Goal: Task Accomplishment & Management: Use online tool/utility

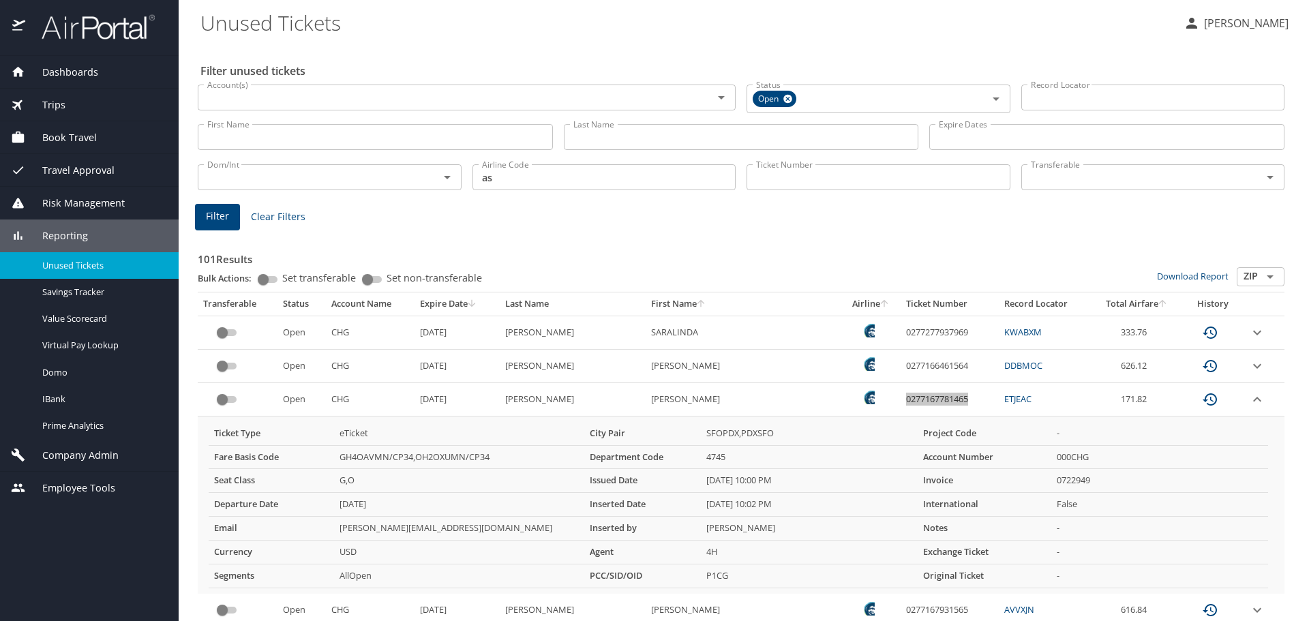
scroll to position [68, 0]
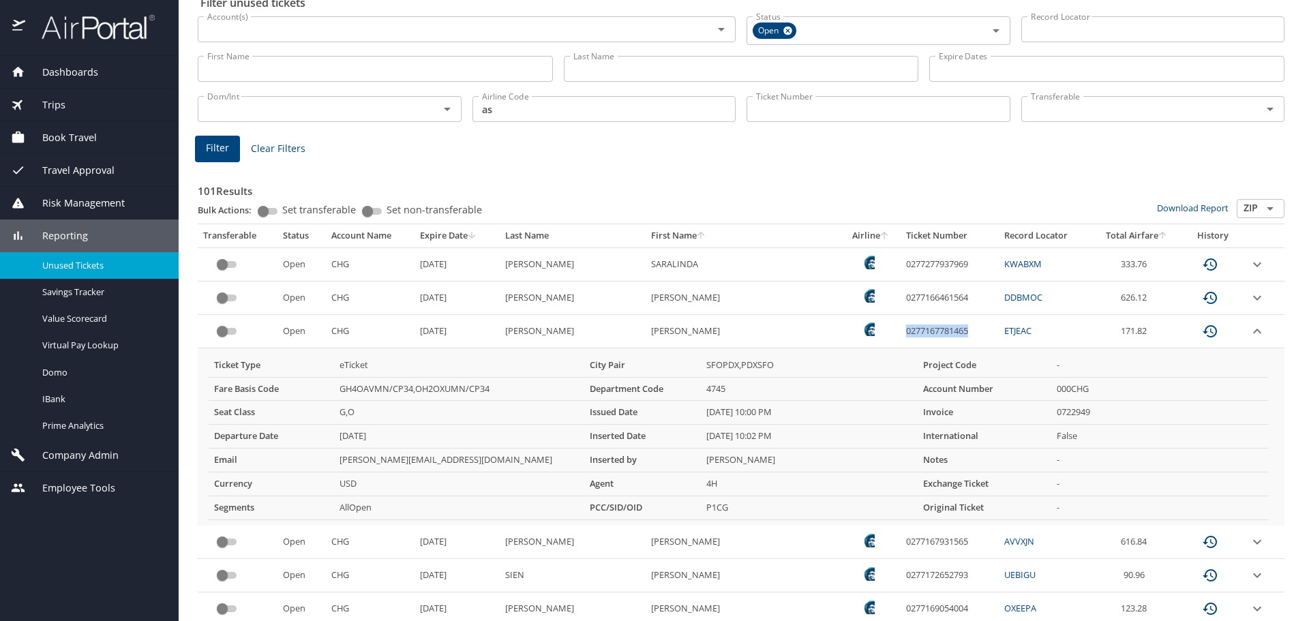
click at [86, 77] on span "Dashboards" at bounding box center [61, 72] width 73 height 15
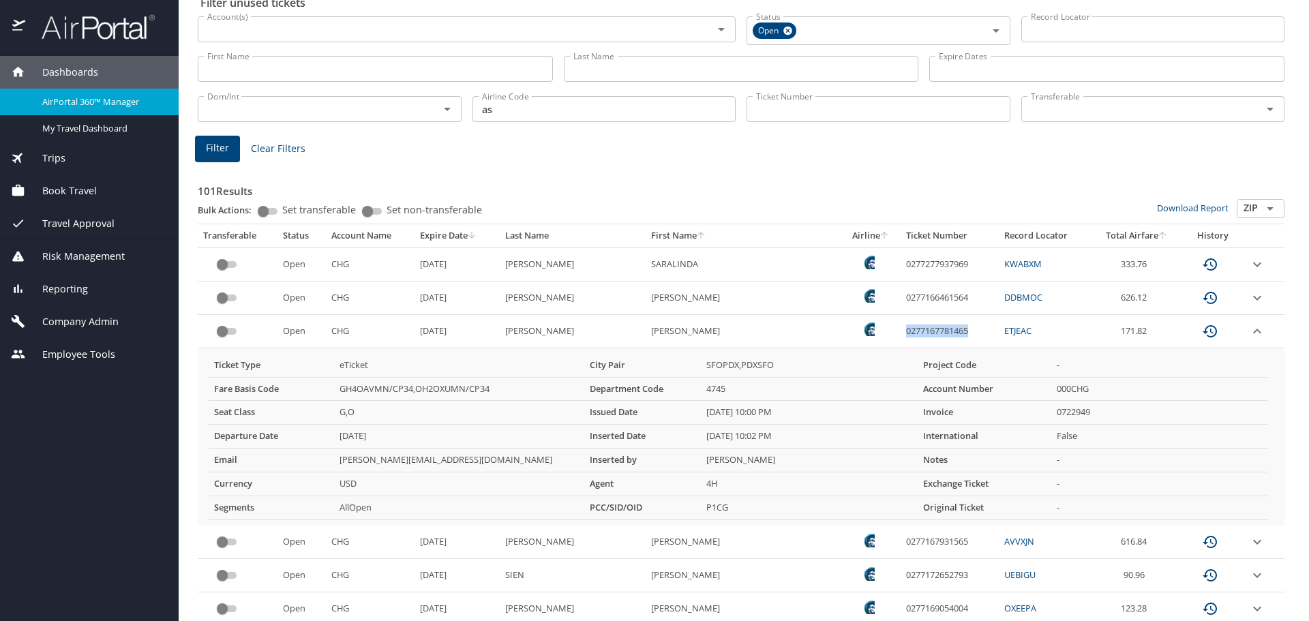
click at [83, 97] on span "AirPortal 360™ Manager" at bounding box center [102, 101] width 120 height 13
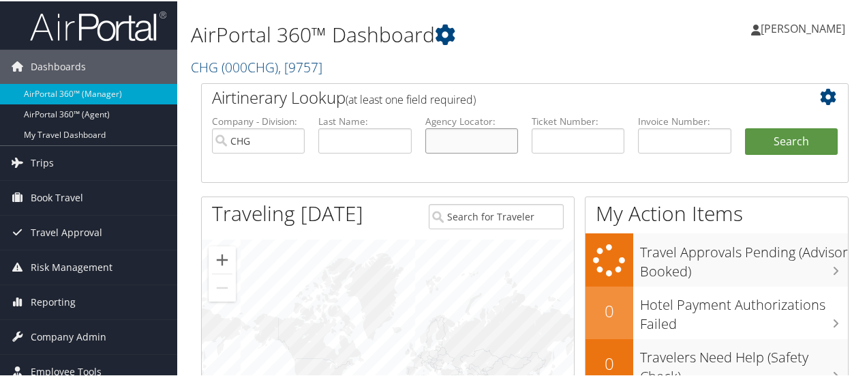
click at [444, 130] on input "text" at bounding box center [471, 139] width 93 height 25
type input "kpoyhl"
click at [745, 127] on button "Search" at bounding box center [791, 140] width 93 height 27
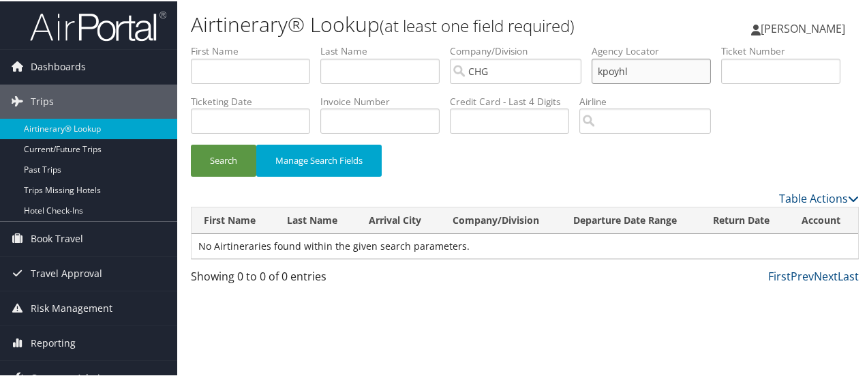
click at [615, 70] on input "kpoyhl" at bounding box center [651, 69] width 119 height 25
paste input "KPOYHL"
type input "KPOYHL"
click at [230, 175] on button "Search" at bounding box center [223, 159] width 65 height 32
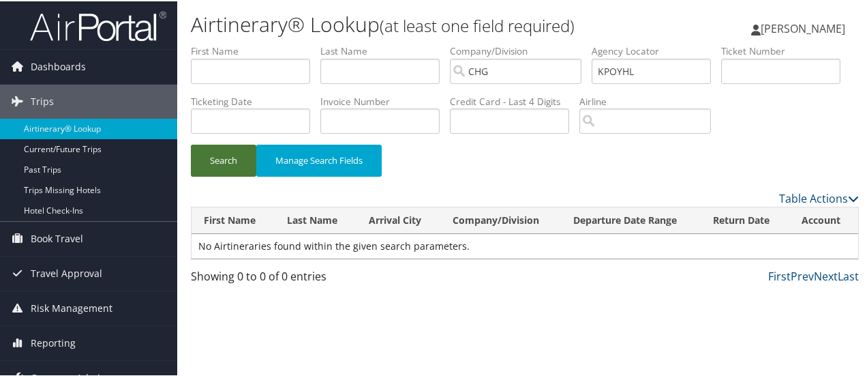
click at [224, 175] on button "Search" at bounding box center [223, 159] width 65 height 32
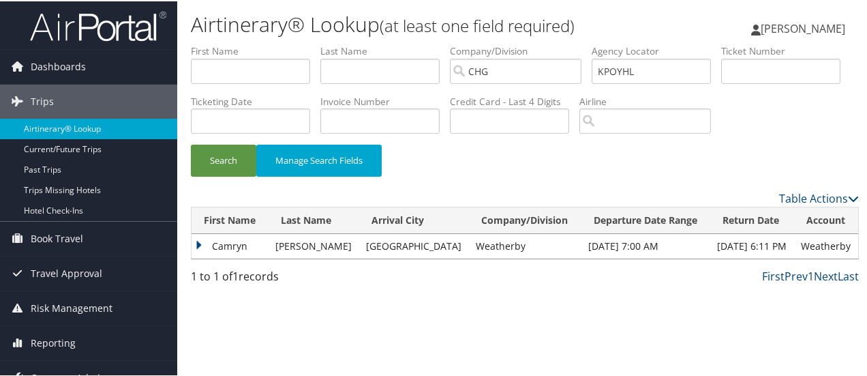
click at [204, 257] on td "Camryn" at bounding box center [230, 244] width 77 height 25
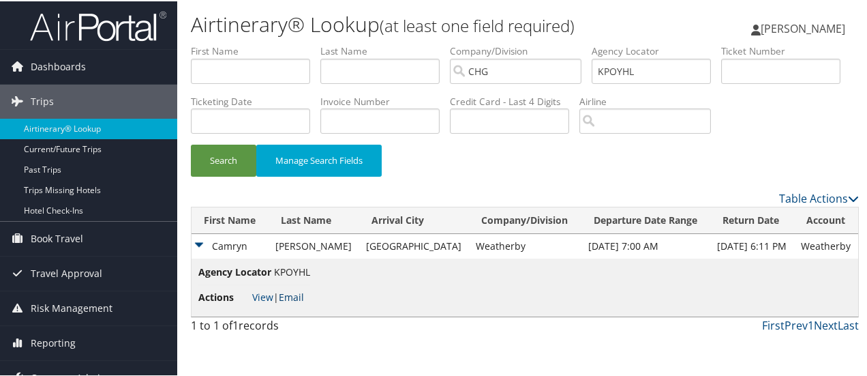
click at [294, 302] on link "Email" at bounding box center [291, 295] width 25 height 13
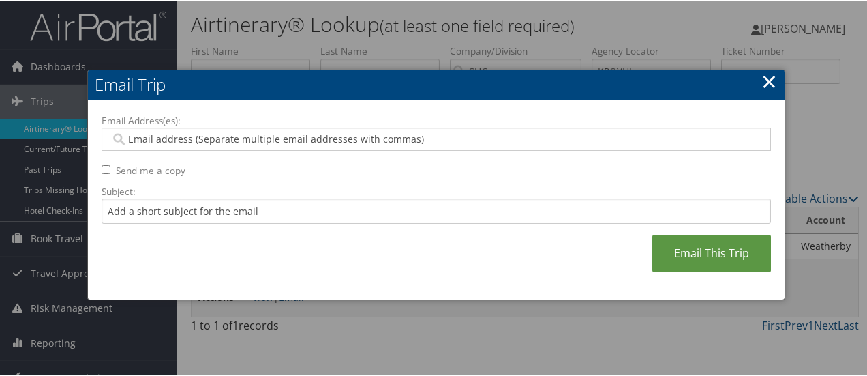
click at [164, 132] on input "Email Address(es):" at bounding box center [436, 138] width 652 height 14
type input "c"
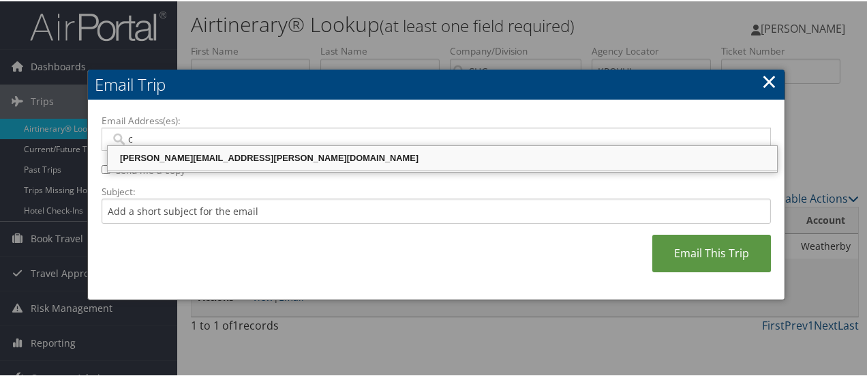
click at [180, 157] on div "CELESTE.PORTER@CHGHEALTHCARE.COM" at bounding box center [442, 157] width 665 height 14
type input "CELESTE.PORTER@CHGHEALTHCARE.COM"
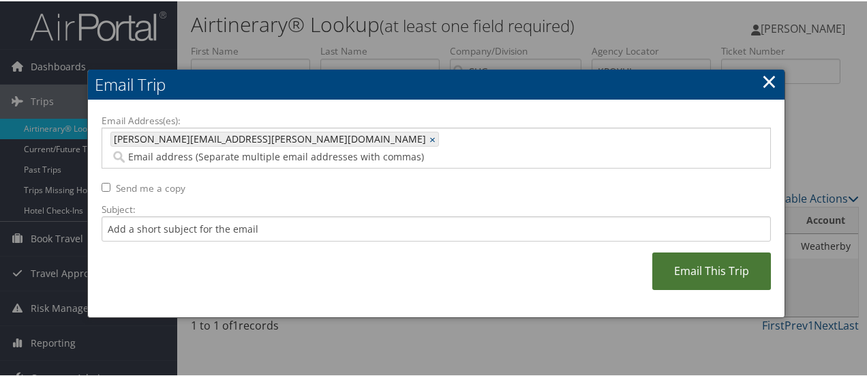
click at [686, 253] on link "Email This Trip" at bounding box center [711, 269] width 119 height 37
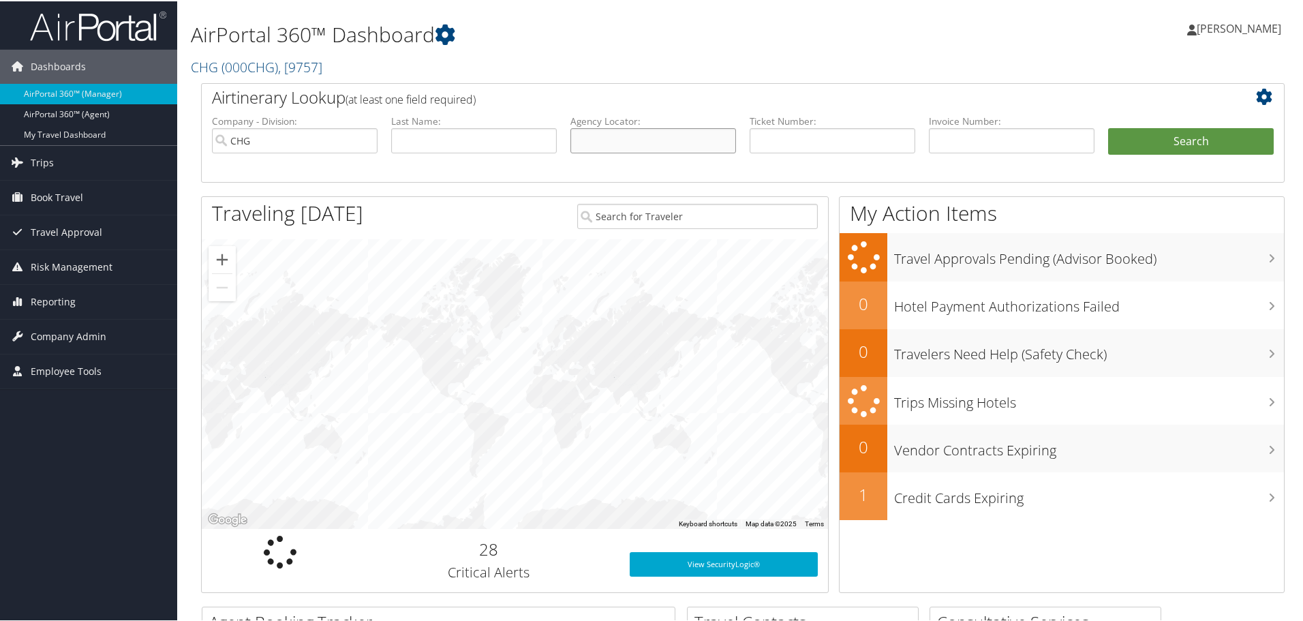
click at [620, 139] on input "text" at bounding box center [654, 139] width 166 height 25
paste input "FXWGSE"
type input "FXWGSE"
click at [1130, 140] on button "Search" at bounding box center [1191, 140] width 166 height 27
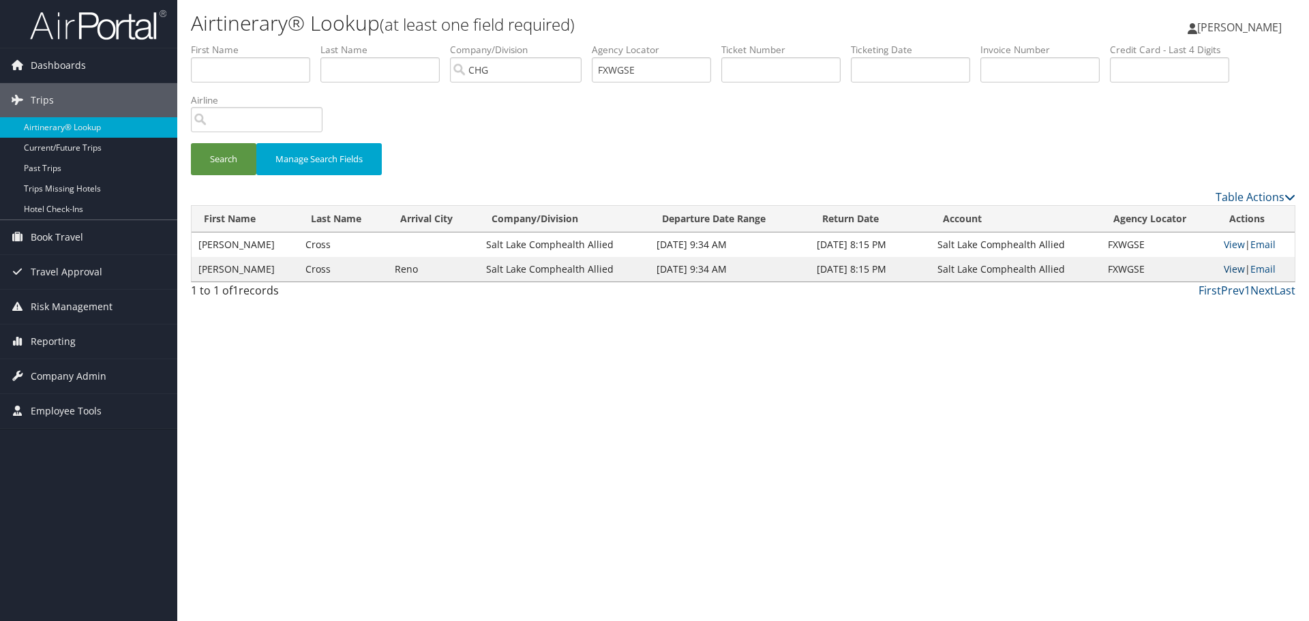
click at [1234, 269] on link "View" at bounding box center [1233, 268] width 21 height 13
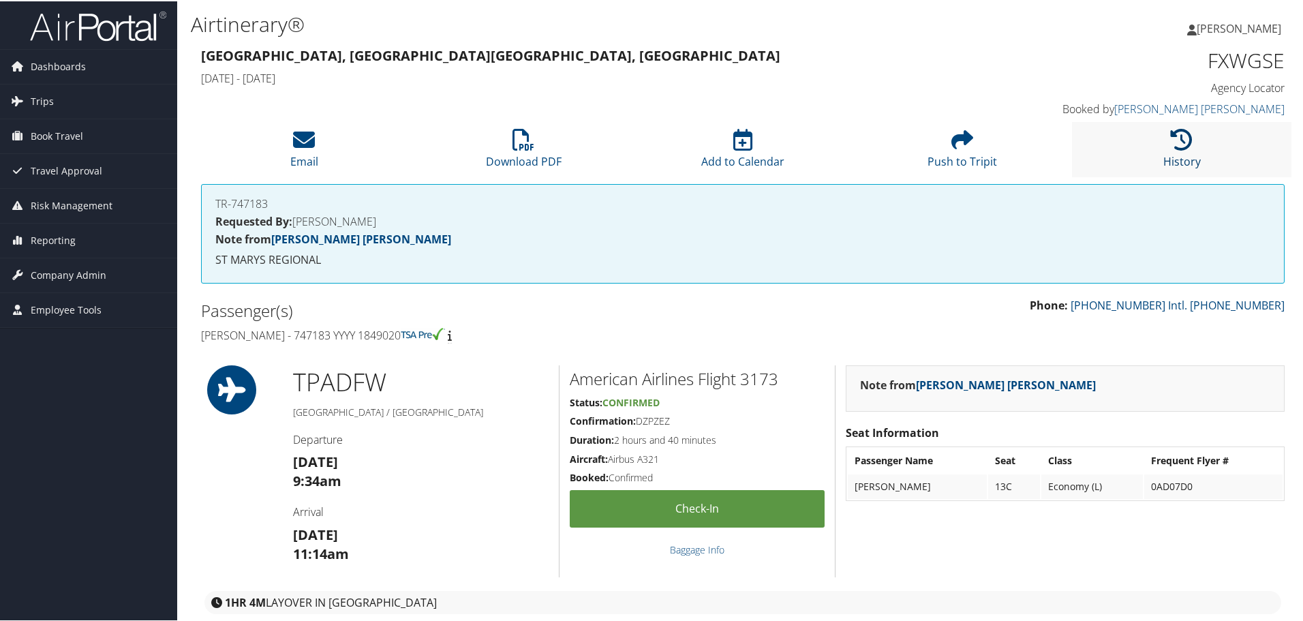
click at [1183, 147] on icon at bounding box center [1182, 138] width 22 height 22
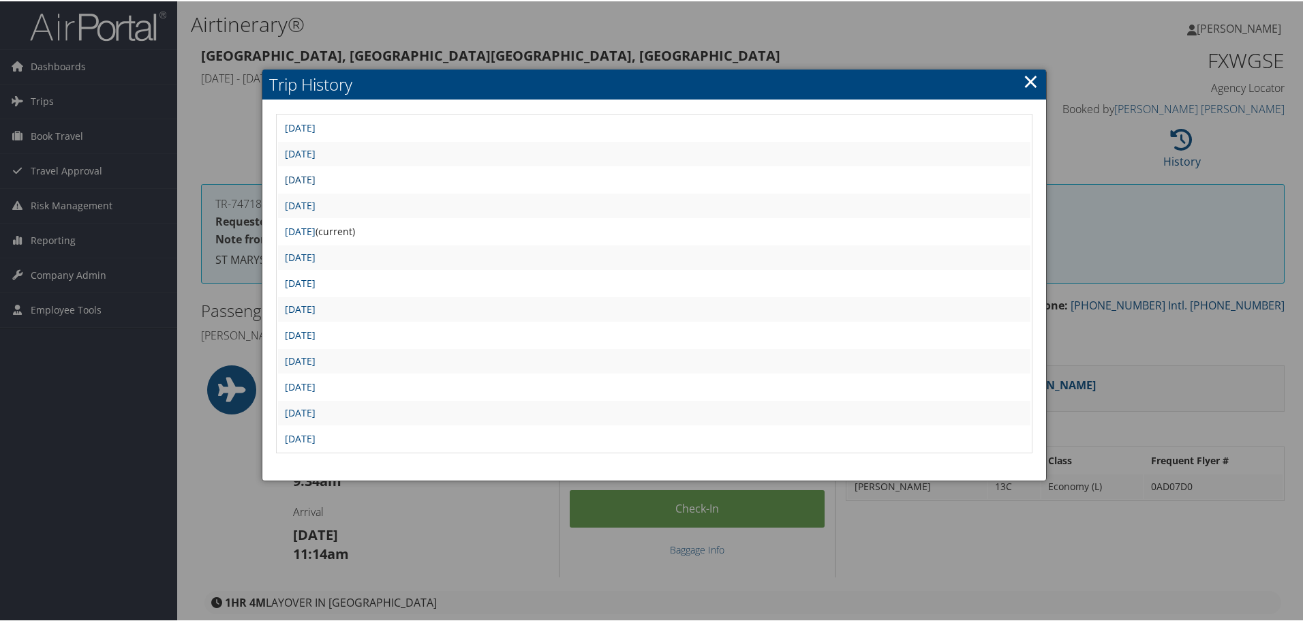
click at [316, 173] on link "[DATE]" at bounding box center [300, 178] width 31 height 13
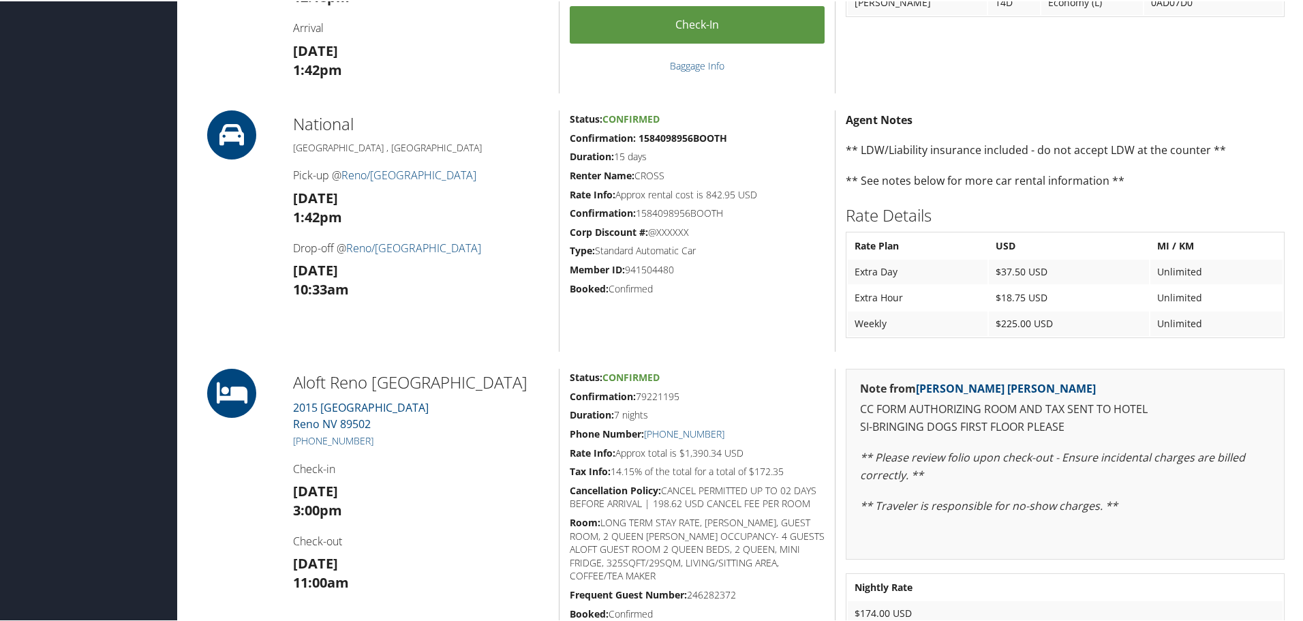
scroll to position [886, 0]
